Goal: Information Seeking & Learning: Learn about a topic

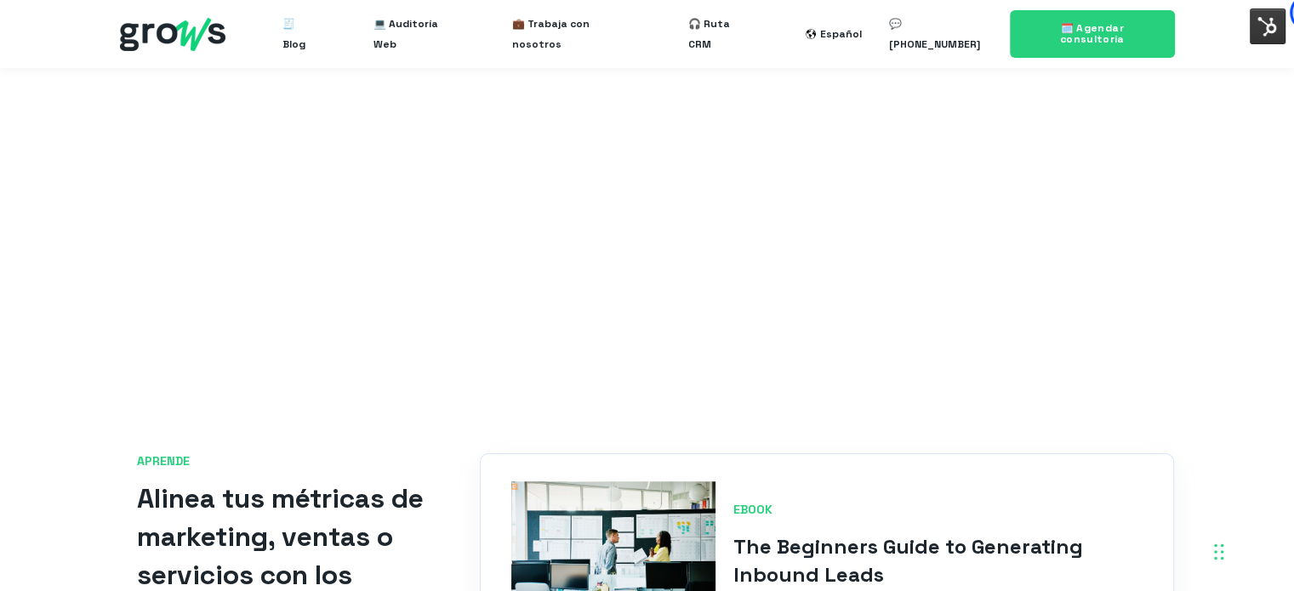
scroll to position [3060, 0]
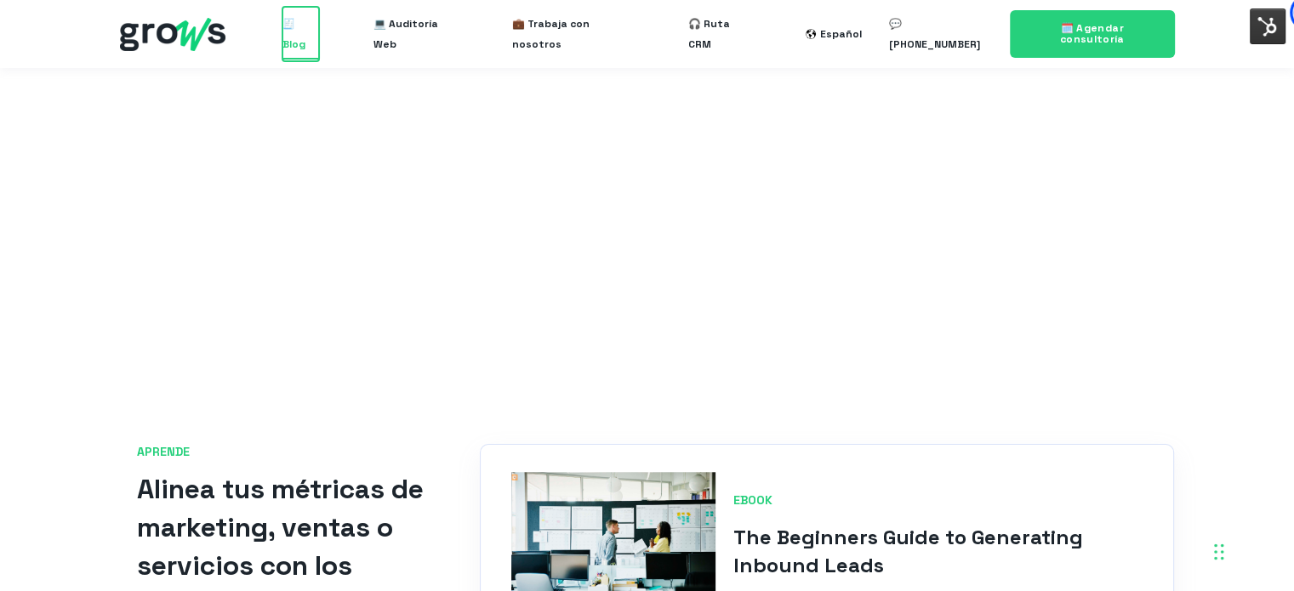
click at [318, 37] on span "🧾 Blog" at bounding box center [300, 34] width 36 height 54
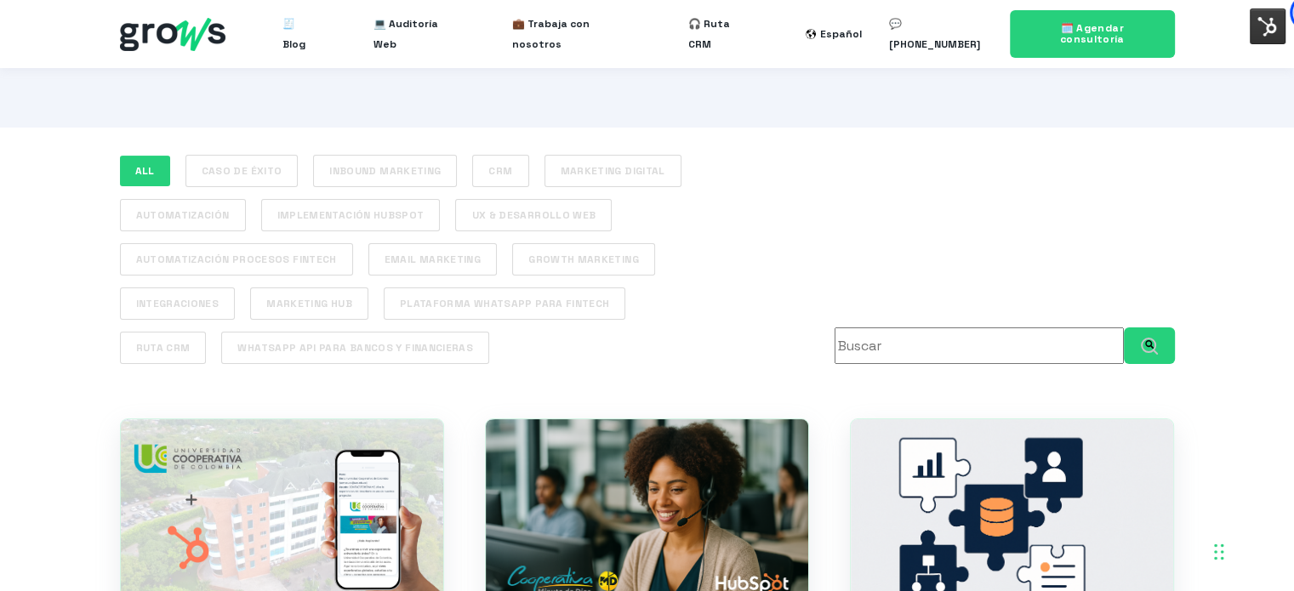
scroll to position [374, 0]
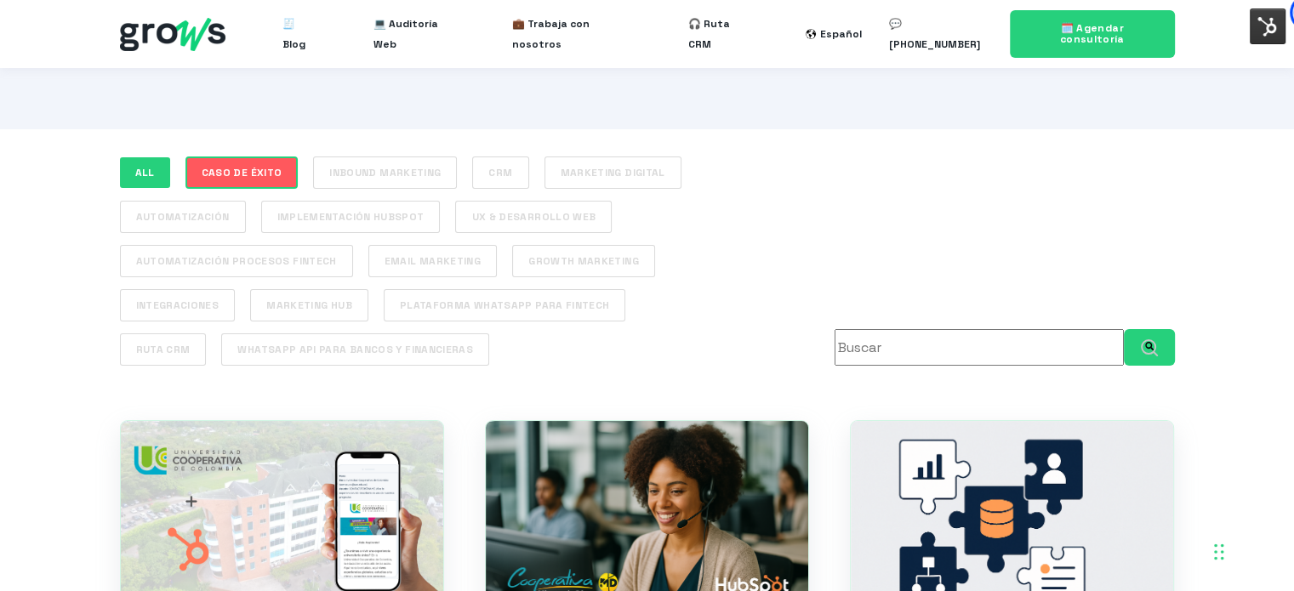
click at [250, 167] on link "Caso de éxito" at bounding box center [241, 172] width 113 height 32
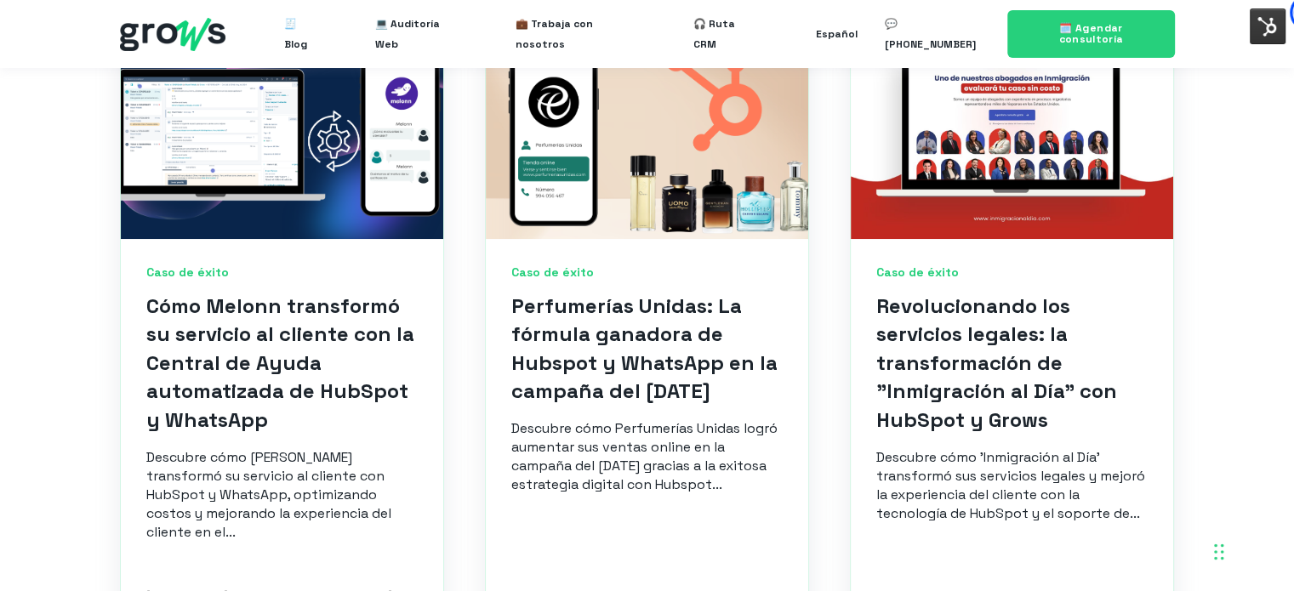
scroll to position [1395, 0]
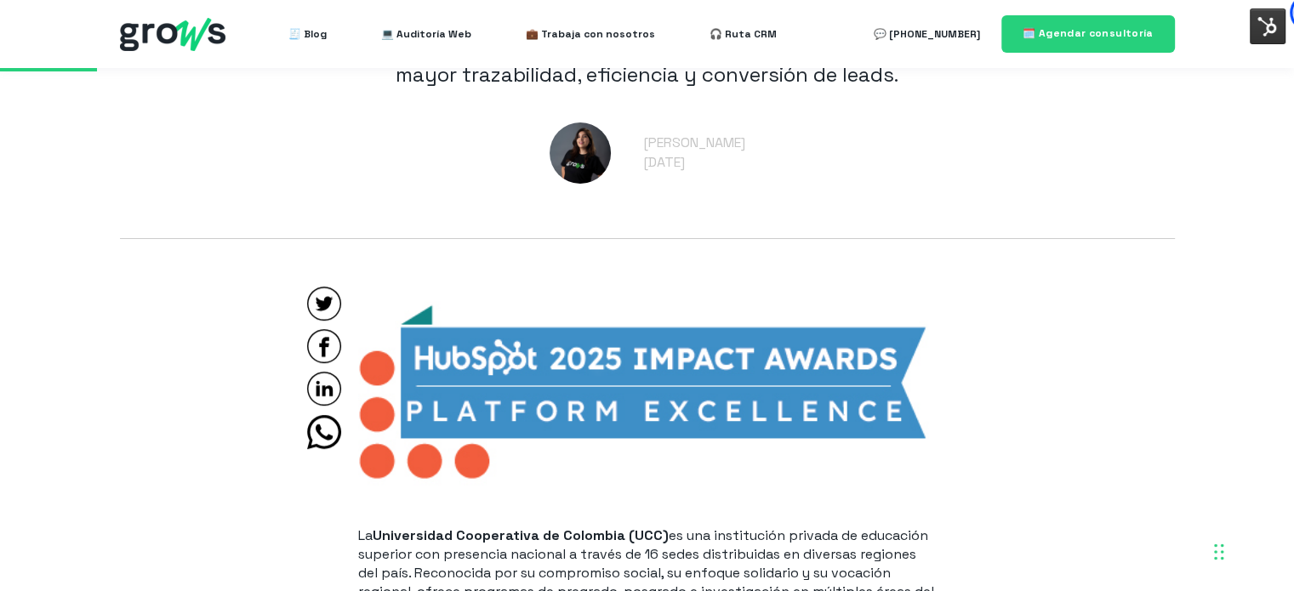
scroll to position [817, 0]
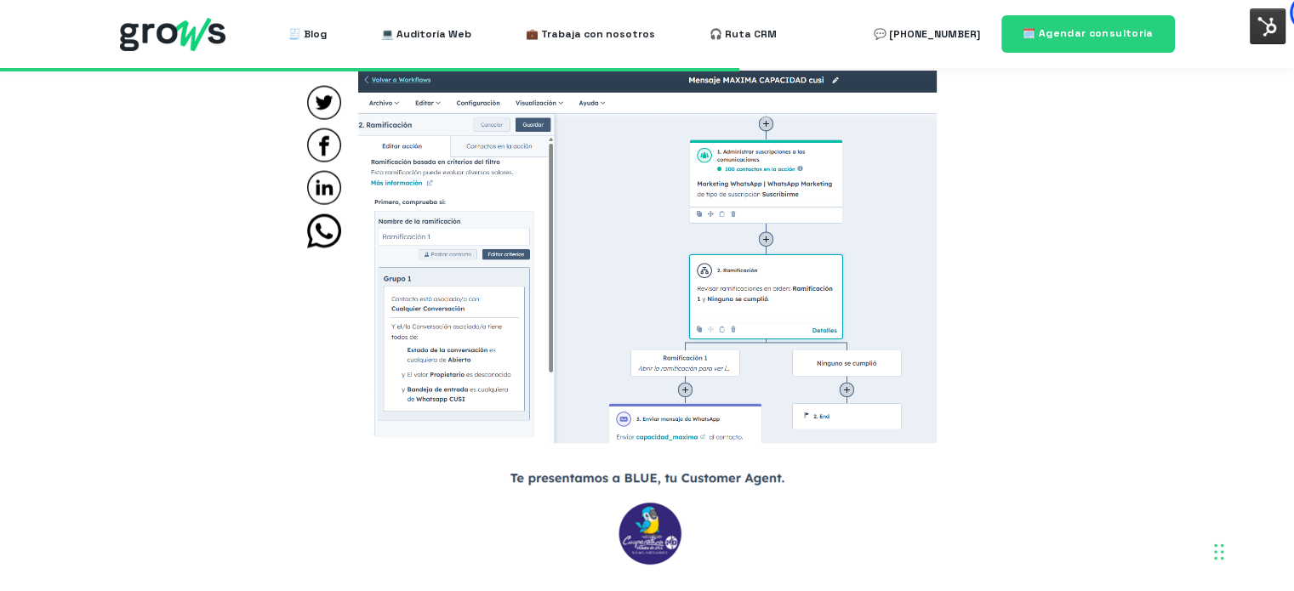
scroll to position [3858, 0]
